Goal: Register for event/course

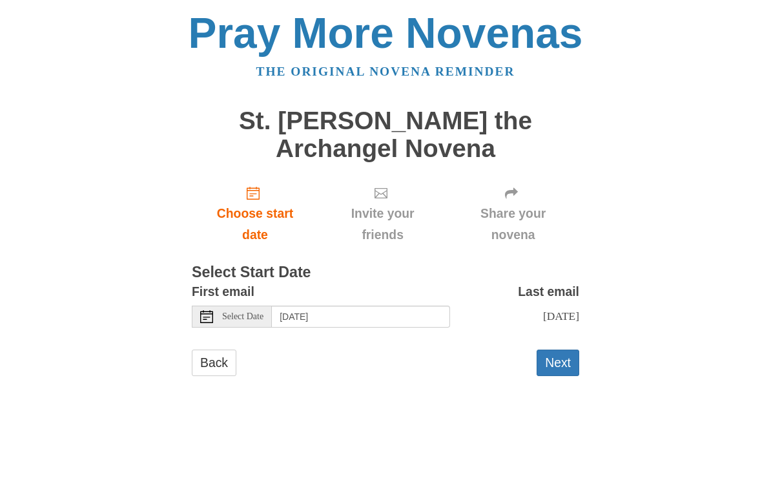
click at [221, 312] on div "Select Date" at bounding box center [232, 316] width 80 height 22
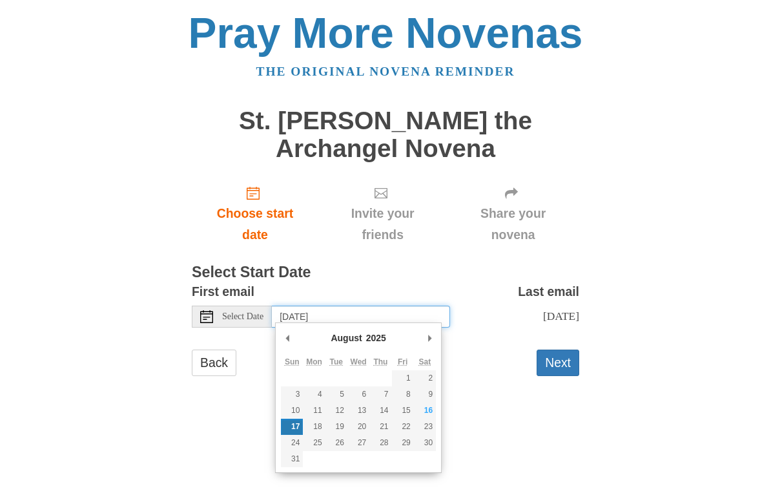
type input "Saturday, August 16th"
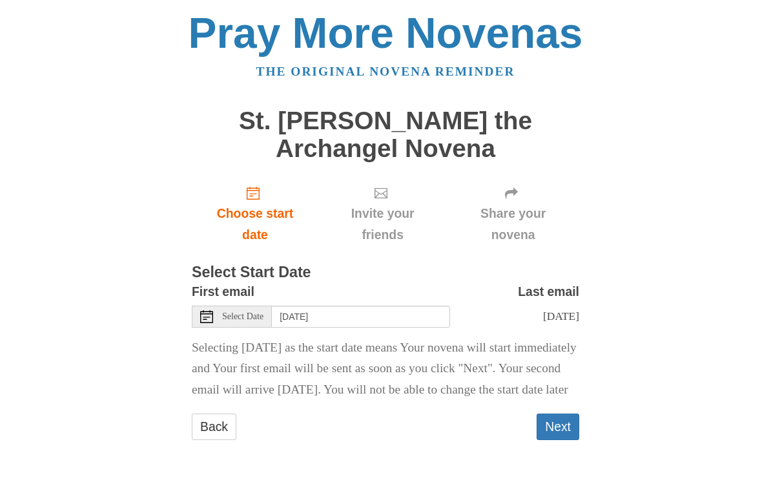
click at [125, 300] on div "Pray More Novenas The original novena reminder St. Michael the Archangel Novena…" at bounding box center [385, 238] width 626 height 477
click at [553, 436] on button "Next" at bounding box center [558, 426] width 43 height 26
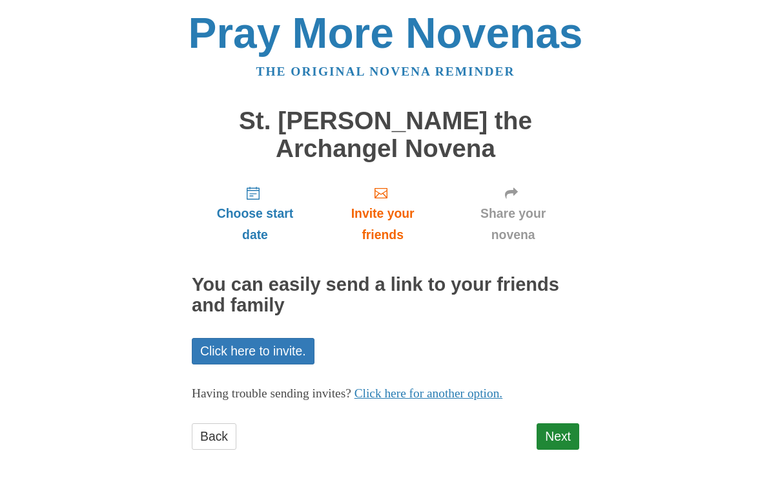
click at [559, 428] on link "Next" at bounding box center [558, 436] width 43 height 26
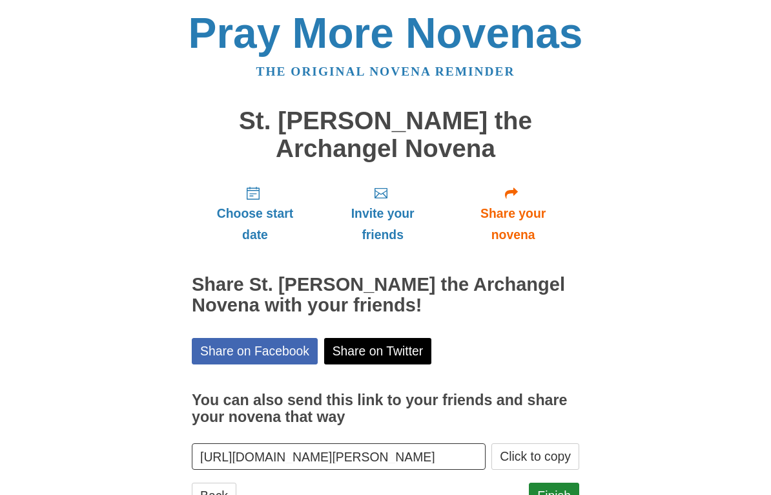
click at [546, 489] on link "Finish" at bounding box center [554, 495] width 50 height 26
